Goal: Transaction & Acquisition: Subscribe to service/newsletter

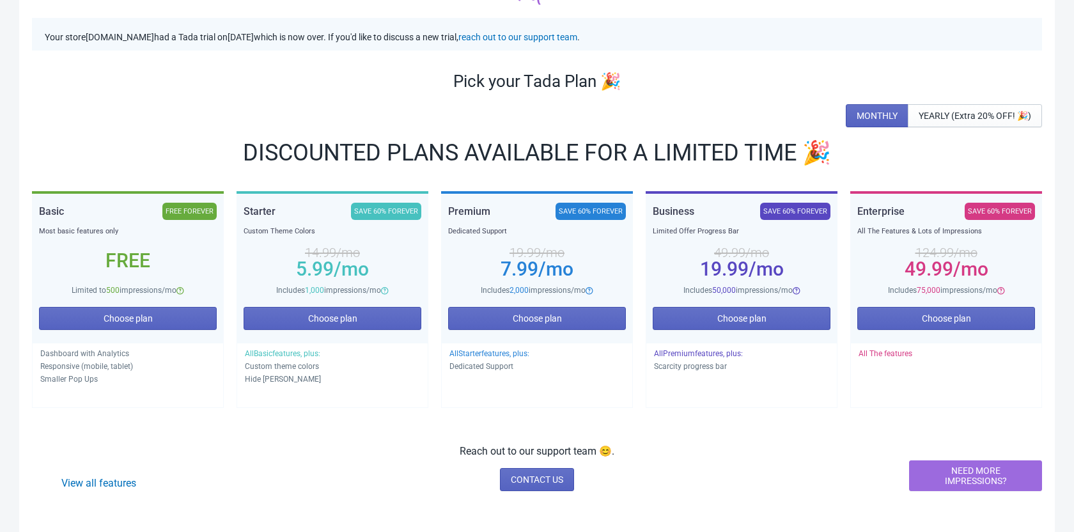
scroll to position [79, 0]
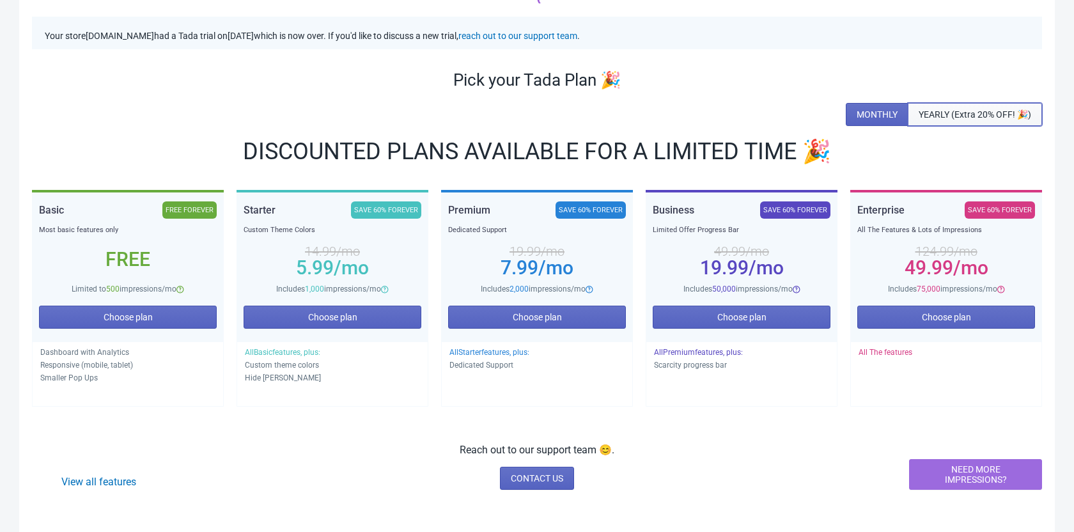
click at [1008, 114] on span "YEARLY (Extra 20% OFF! 🎉)" at bounding box center [974, 114] width 112 height 10
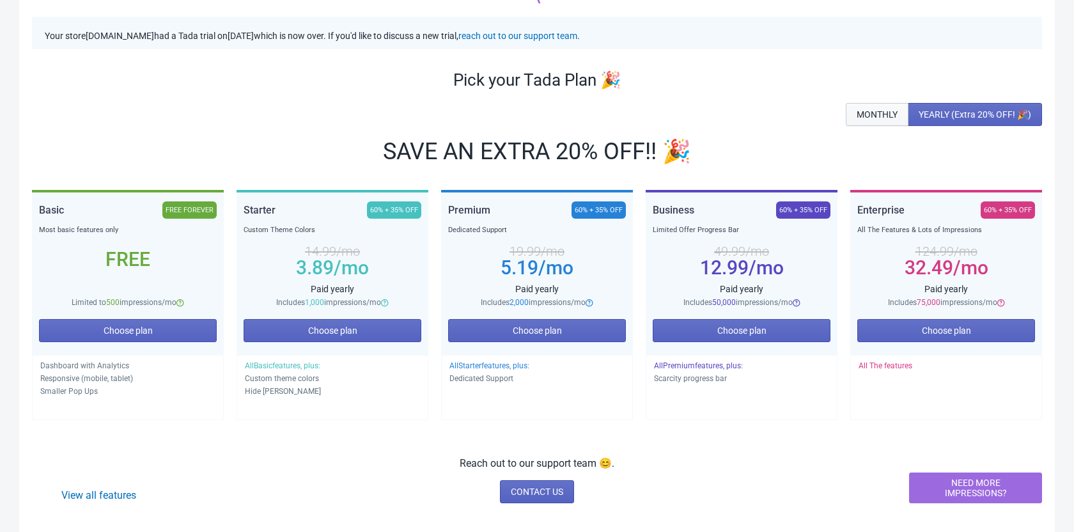
click at [871, 107] on button "MONTHLY" at bounding box center [876, 114] width 63 height 23
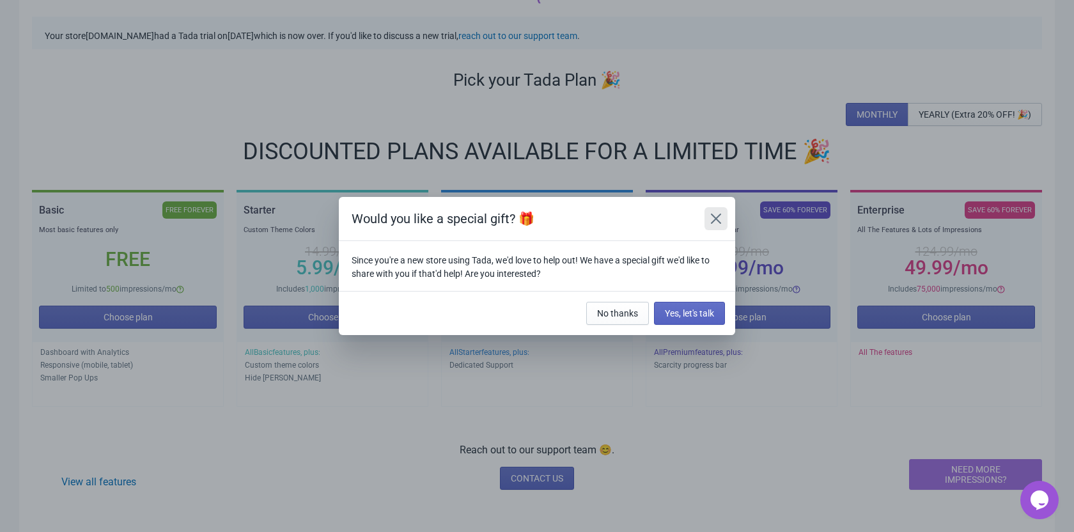
click at [706, 221] on button "Close" at bounding box center [715, 218] width 23 height 23
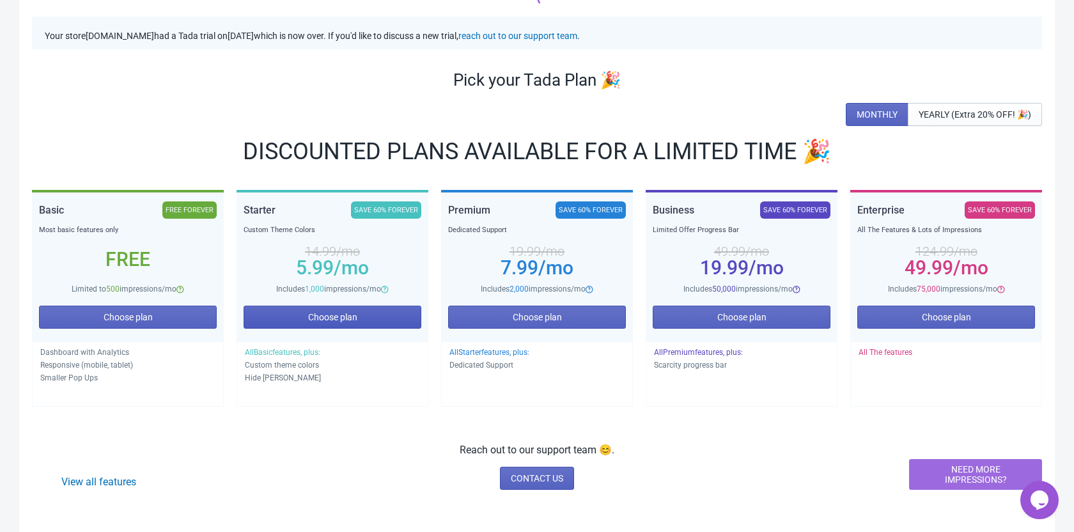
click at [369, 316] on button "Choose plan" at bounding box center [332, 316] width 178 height 23
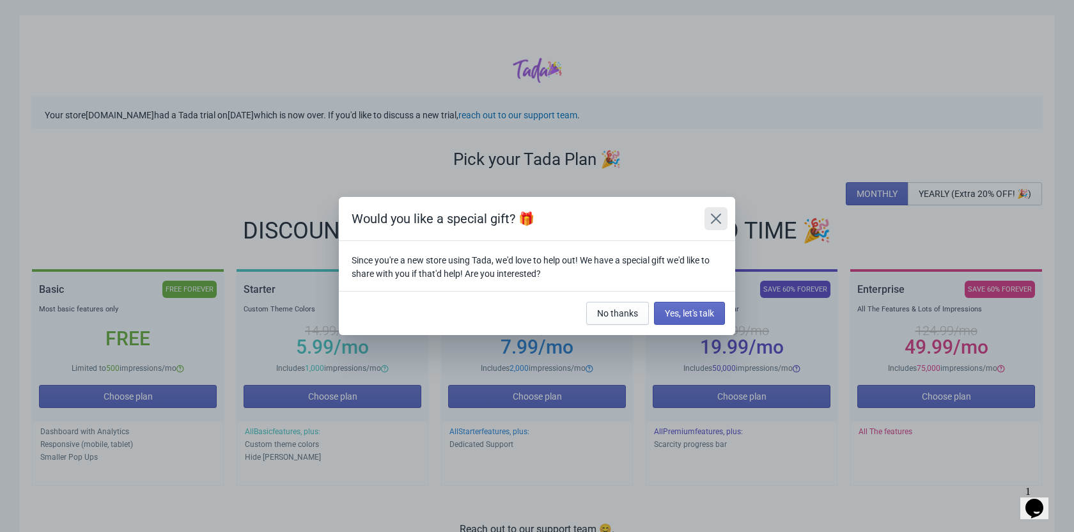
click at [718, 219] on icon "Close" at bounding box center [715, 218] width 13 height 13
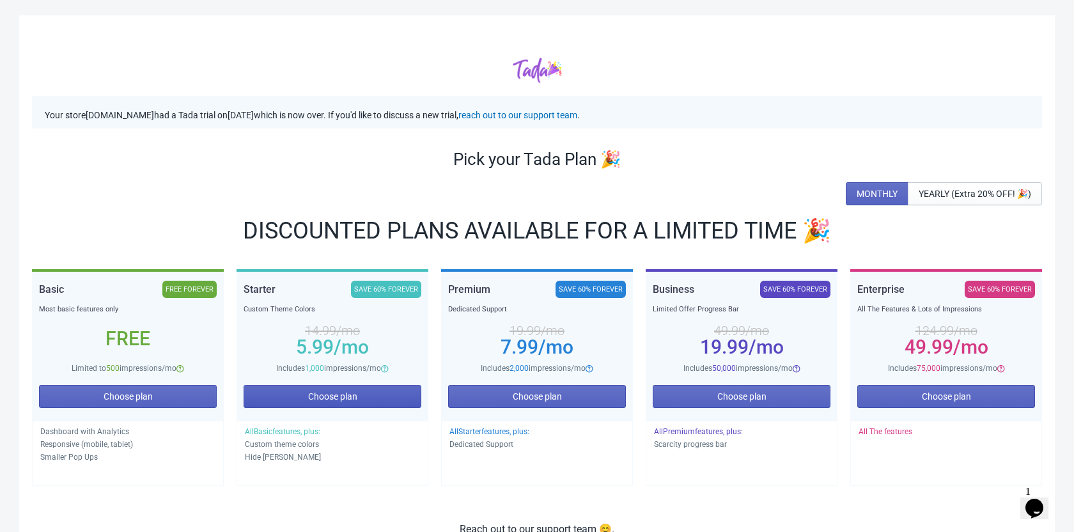
click at [350, 401] on button "Choose plan" at bounding box center [332, 396] width 178 height 23
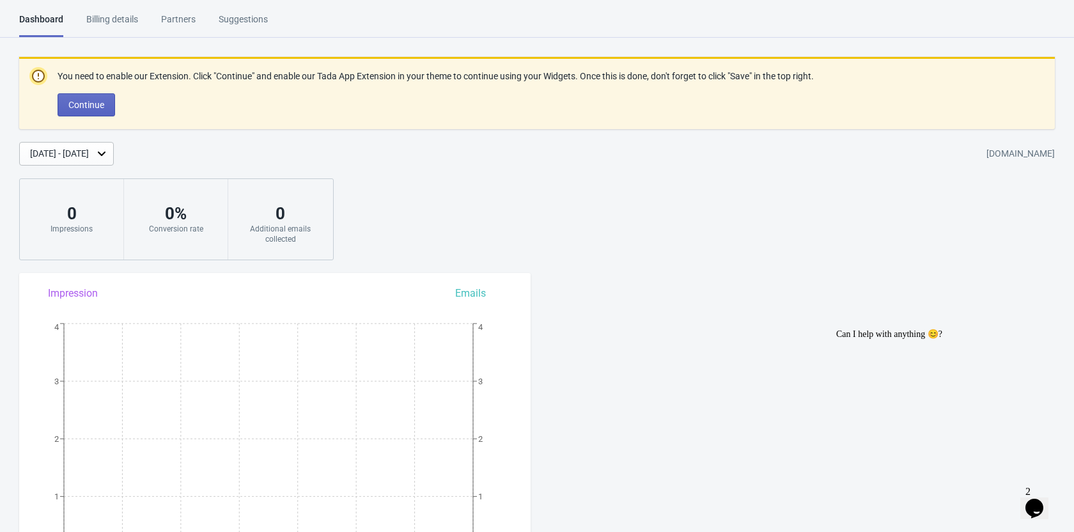
click at [105, 10] on html "Dashboard Billing details Partners Suggestions Dashboard Billing details Partne…" at bounding box center [537, 266] width 1074 height 532
click at [106, 12] on html "Dashboard Billing details Partners Suggestions Dashboard Billing details Partne…" at bounding box center [537, 266] width 1074 height 532
click at [111, 16] on div "Billing details" at bounding box center [112, 24] width 52 height 22
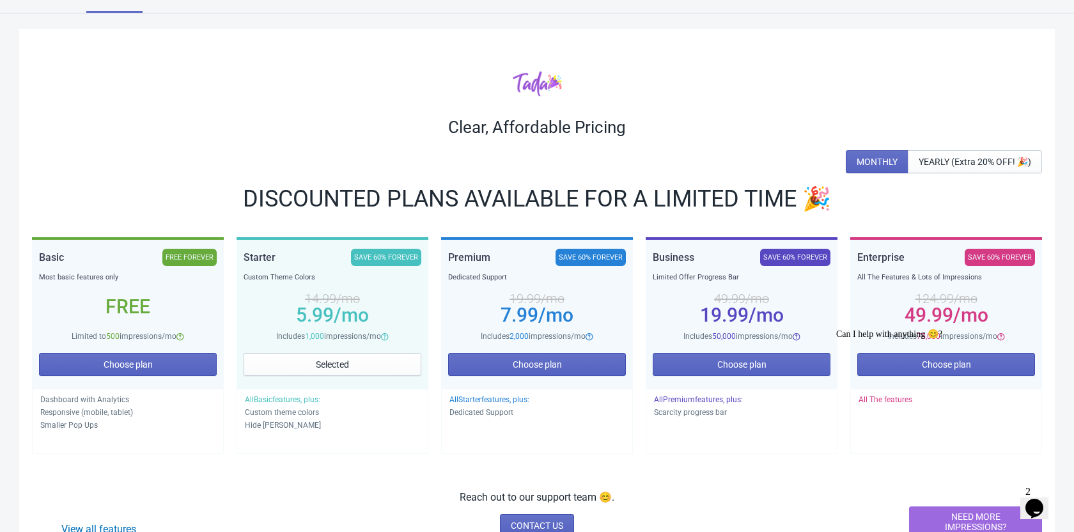
scroll to position [27, 0]
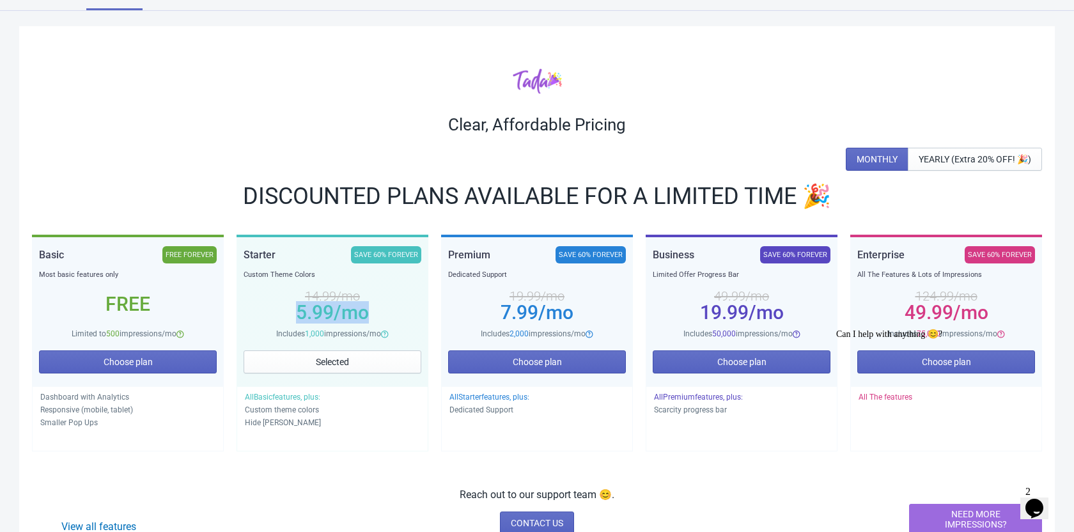
drag, startPoint x: 286, startPoint y: 309, endPoint x: 390, endPoint y: 318, distance: 104.6
click at [390, 318] on div "14.99 /mo 5.99 /mo" at bounding box center [332, 304] width 178 height 46
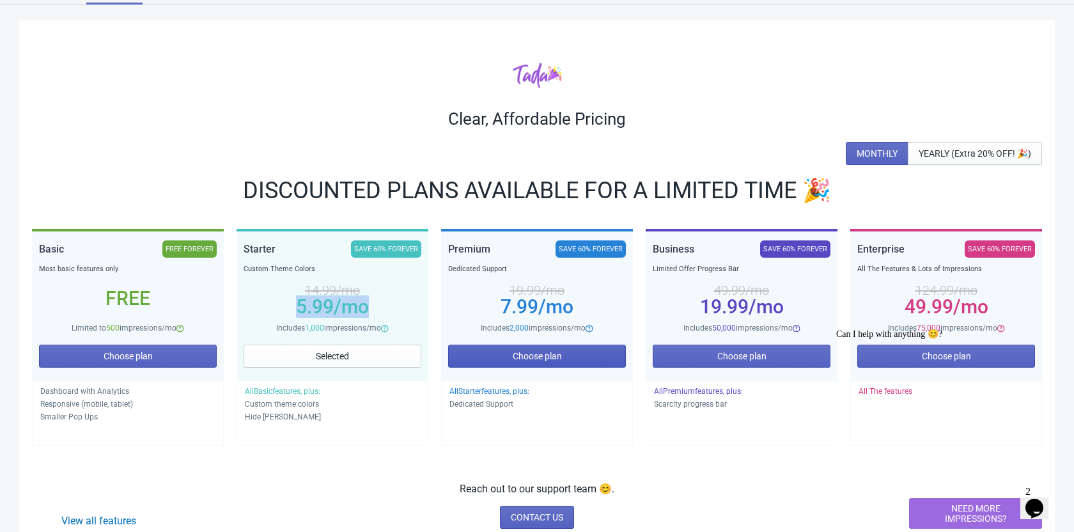
scroll to position [34, 0]
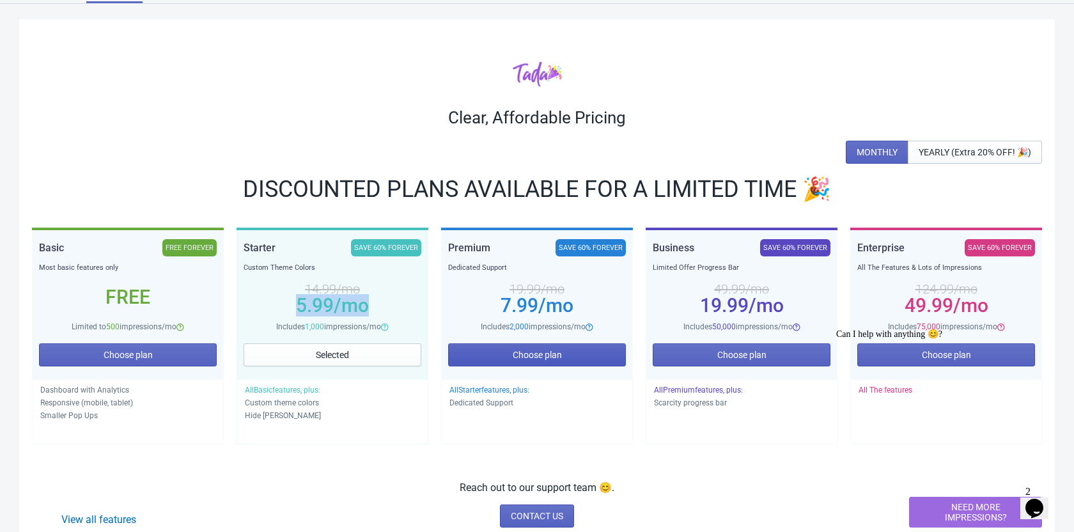
click at [546, 357] on span "Choose plan" at bounding box center [537, 355] width 49 height 10
